Goal: Check status: Check status

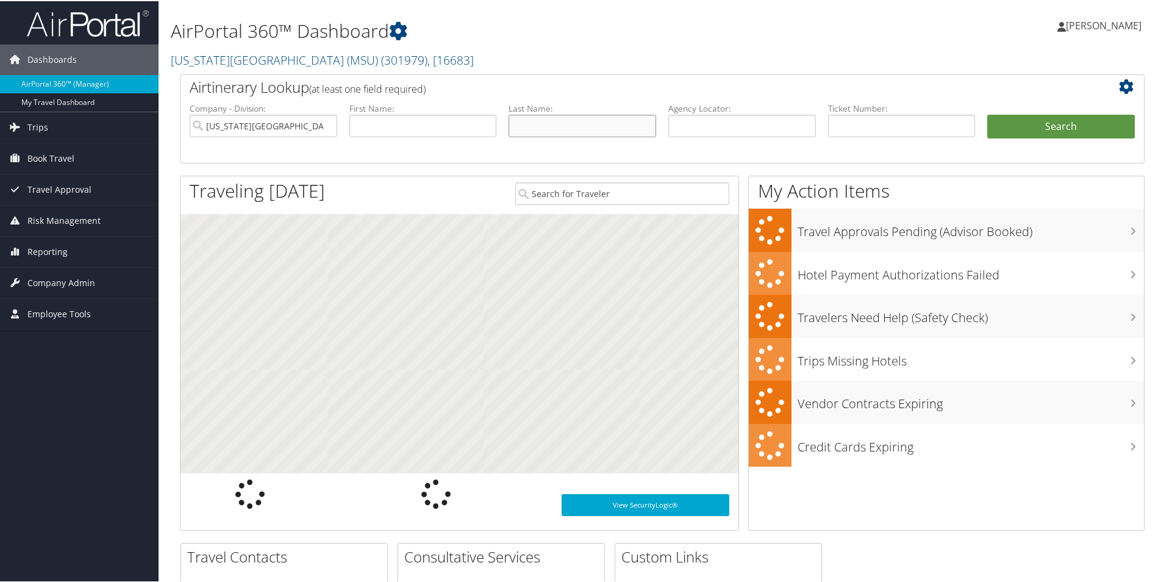
click at [604, 129] on input "text" at bounding box center [582, 124] width 148 height 23
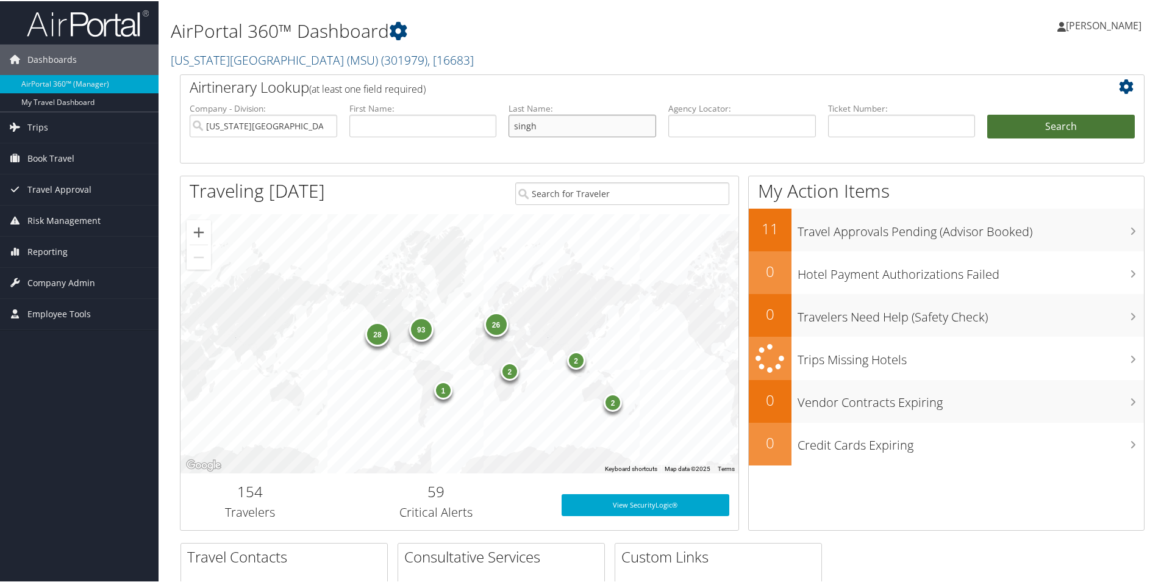
type input "singh"
click at [1050, 132] on button "Search" at bounding box center [1061, 125] width 148 height 24
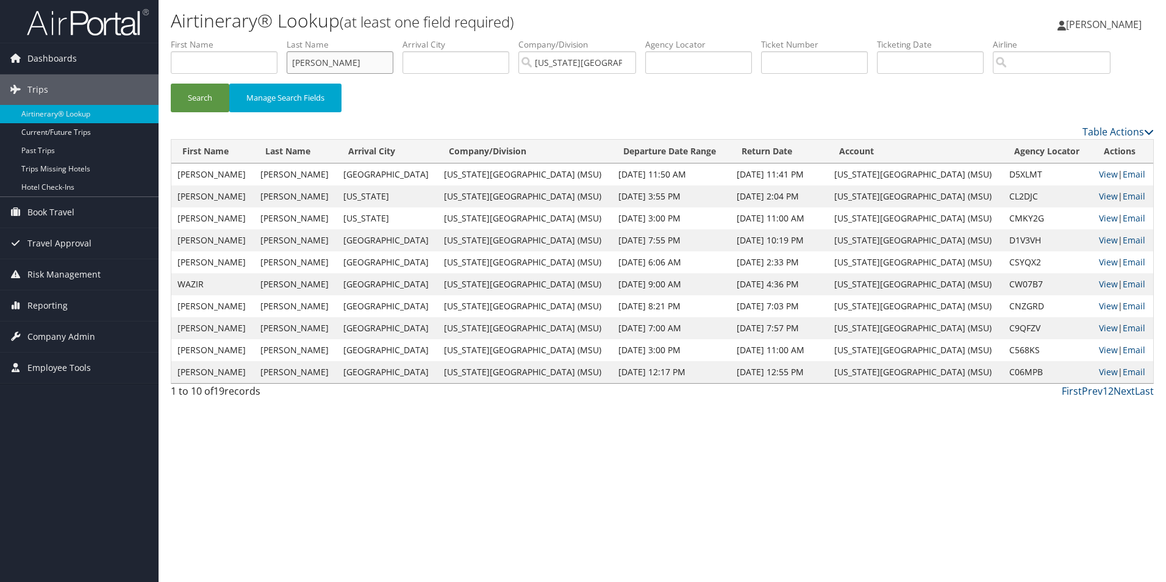
click at [171, 84] on button "Search" at bounding box center [200, 98] width 59 height 29
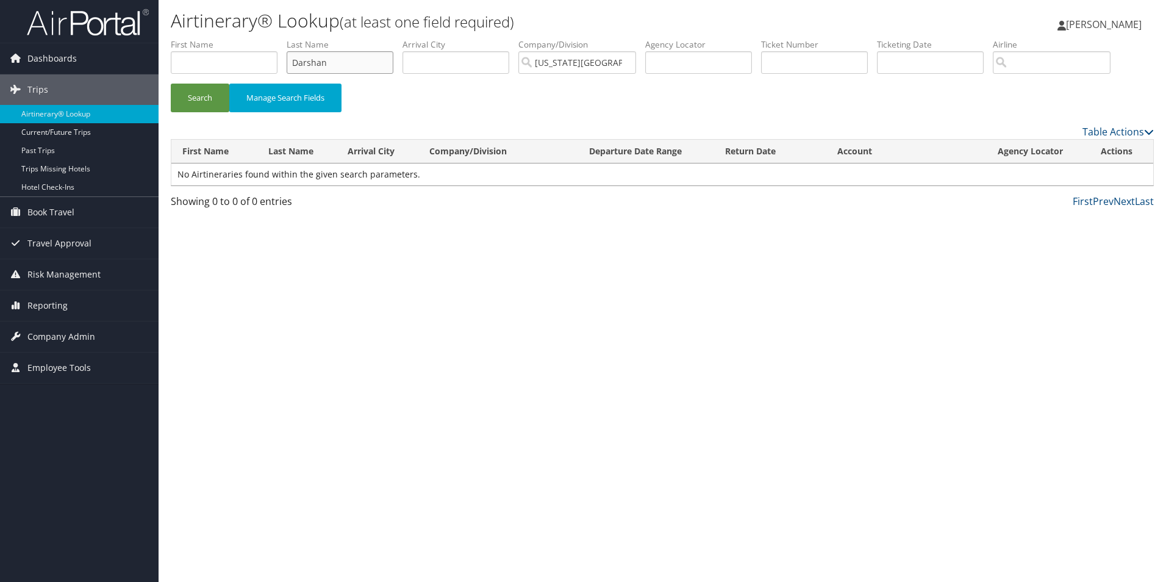
click at [171, 84] on button "Search" at bounding box center [200, 98] width 59 height 29
type input "Darshansingh"
click at [171, 84] on button "Search" at bounding box center [200, 98] width 59 height 29
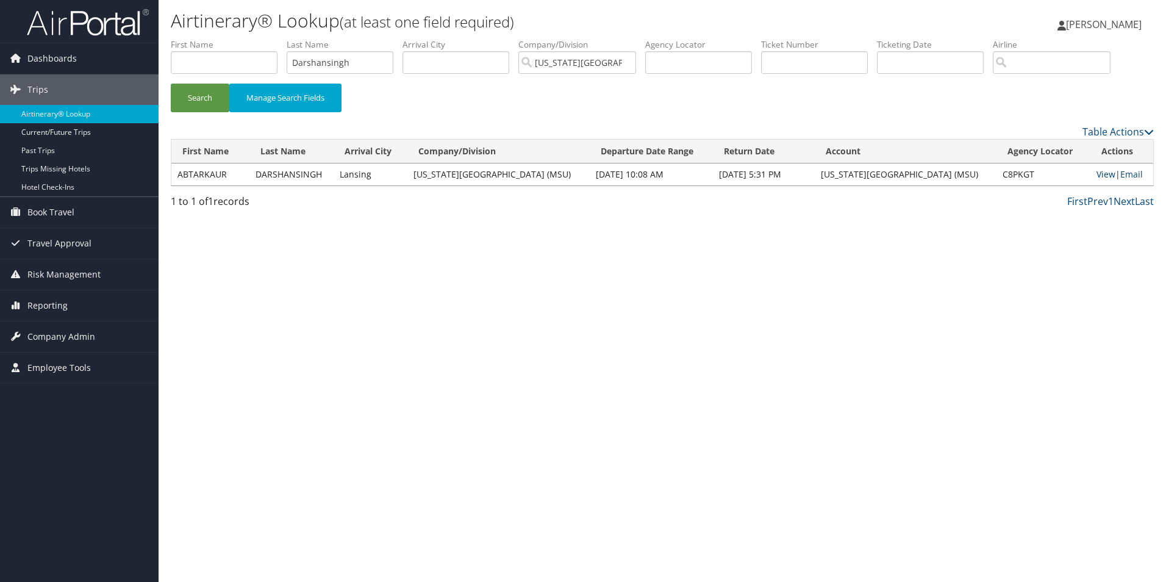
click at [1103, 177] on link "View" at bounding box center [1105, 174] width 19 height 12
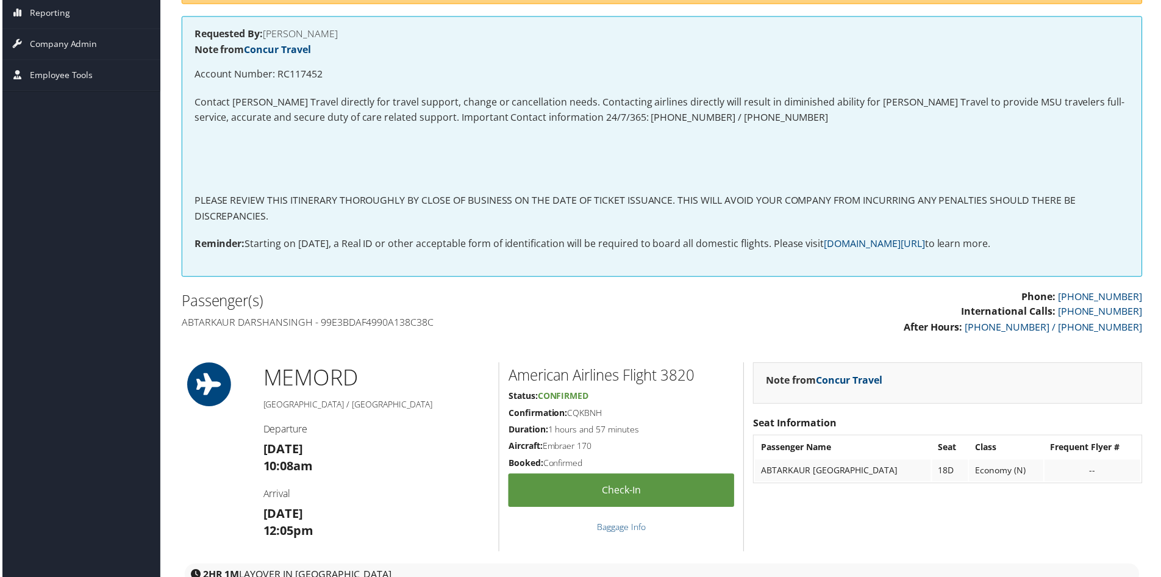
scroll to position [61, 0]
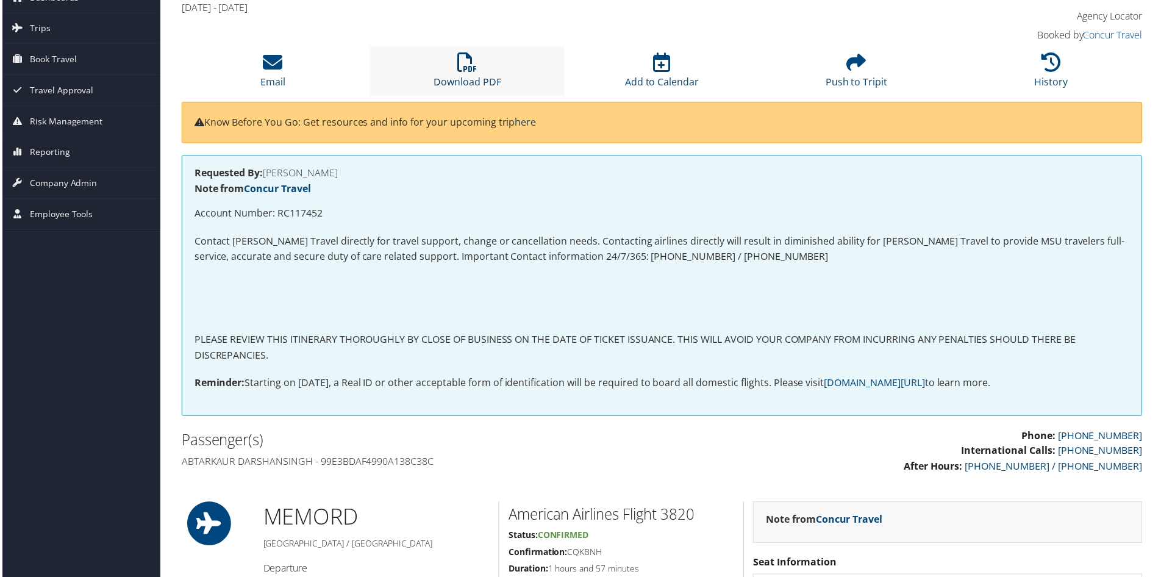
click at [458, 68] on icon at bounding box center [467, 63] width 20 height 20
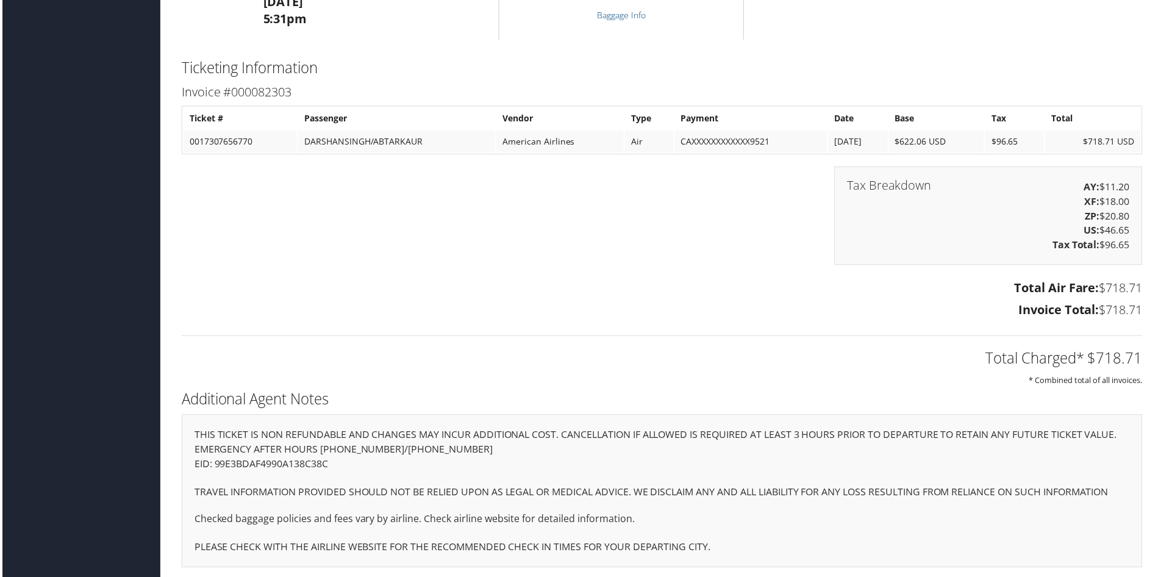
scroll to position [1527, 0]
